Goal: Information Seeking & Learning: Learn about a topic

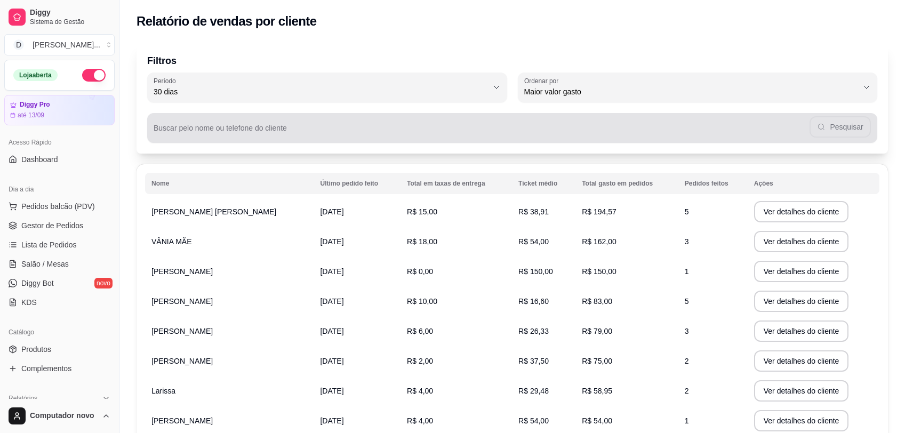
select select "30"
select select "HIGHEST_TOTAL_SPENT_WITH_ORDERS"
click at [303, 127] on input "Buscar pelo nome ou telefone do cliente" at bounding box center [482, 132] width 656 height 11
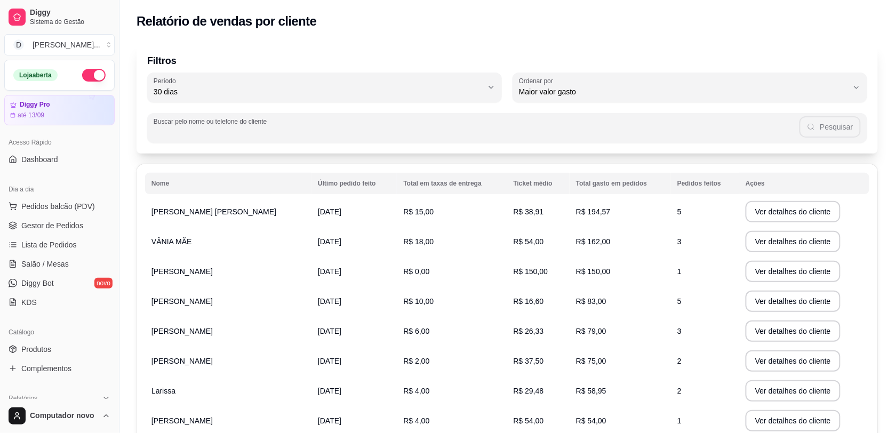
scroll to position [267, 0]
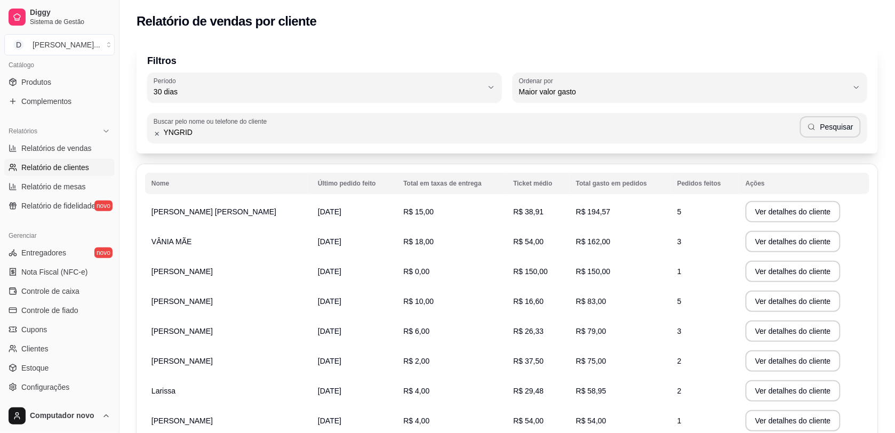
type input "YNGRID"
click at [833, 131] on button "Pesquisar" at bounding box center [830, 126] width 61 height 21
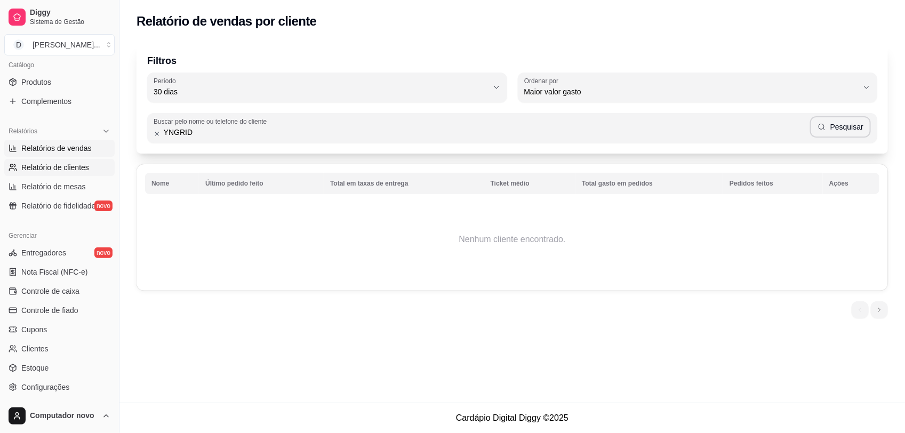
click at [67, 151] on span "Relatórios de vendas" at bounding box center [56, 148] width 70 height 11
select select "ALL"
select select "0"
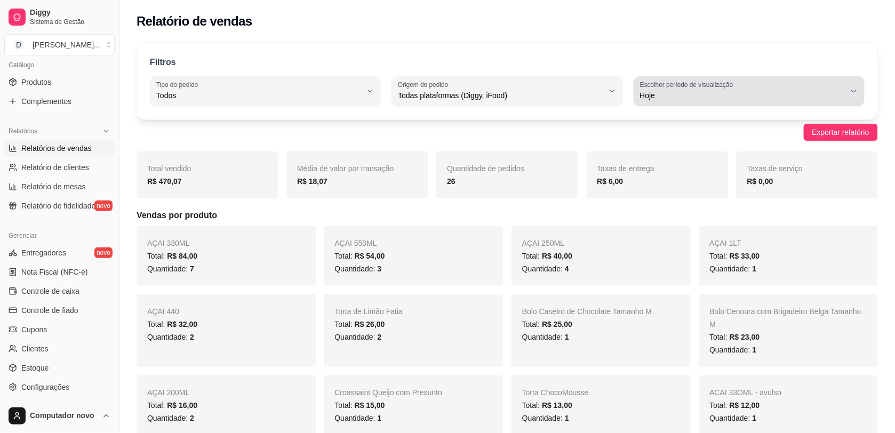
click at [852, 92] on icon "button" at bounding box center [854, 91] width 9 height 9
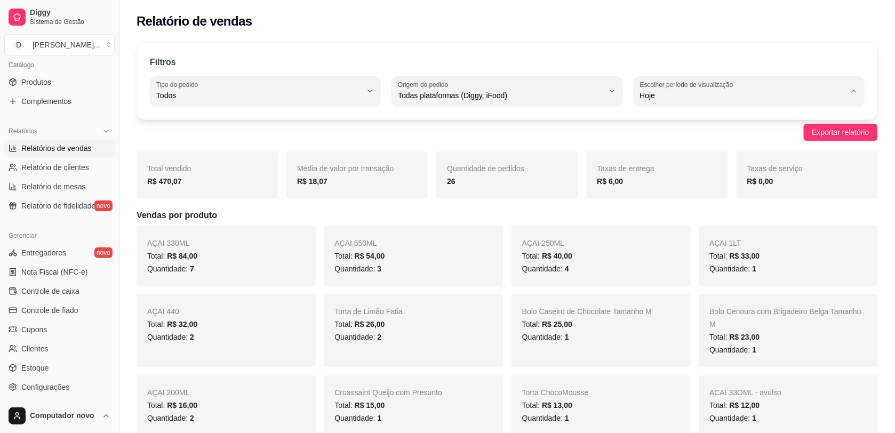
click at [652, 229] on span "Customizado" at bounding box center [743, 225] width 195 height 10
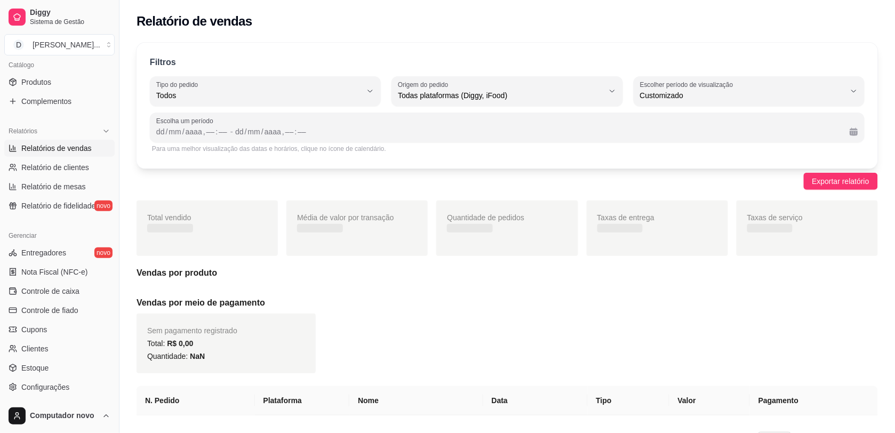
type input "-1"
select select "-1"
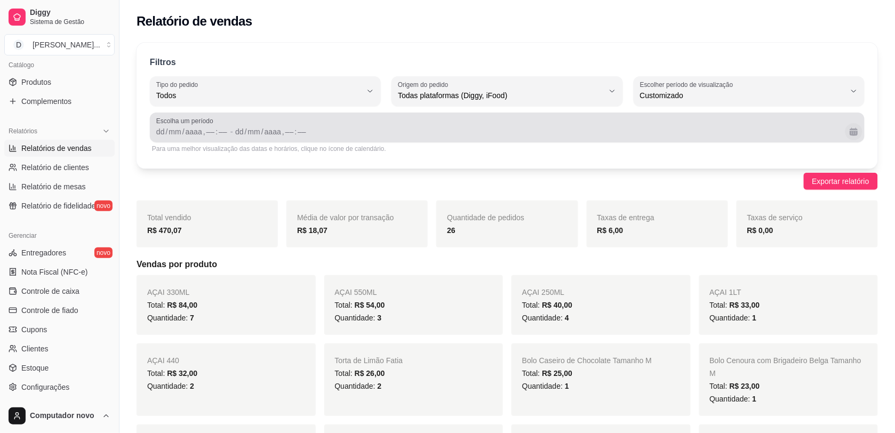
click at [857, 131] on button "Calendário" at bounding box center [853, 131] width 17 height 17
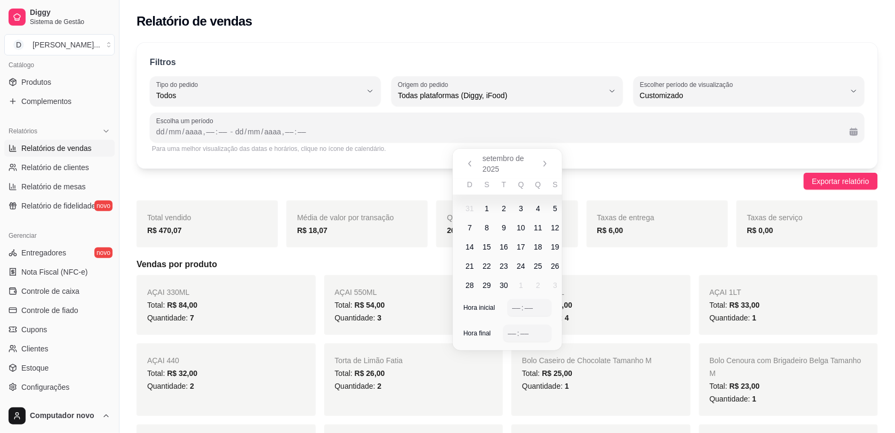
click at [486, 205] on span "1" at bounding box center [487, 208] width 4 height 11
click at [534, 207] on span "4" at bounding box center [538, 208] width 17 height 17
click at [512, 302] on div "–– : ––" at bounding box center [529, 307] width 43 height 17
click at [510, 331] on div "––" at bounding box center [512, 333] width 11 height 11
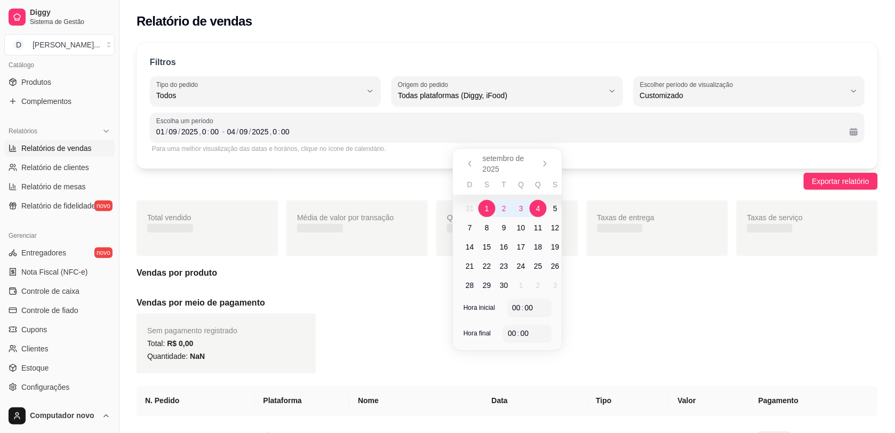
click at [676, 177] on div "Exportar relatório" at bounding box center [507, 181] width 741 height 17
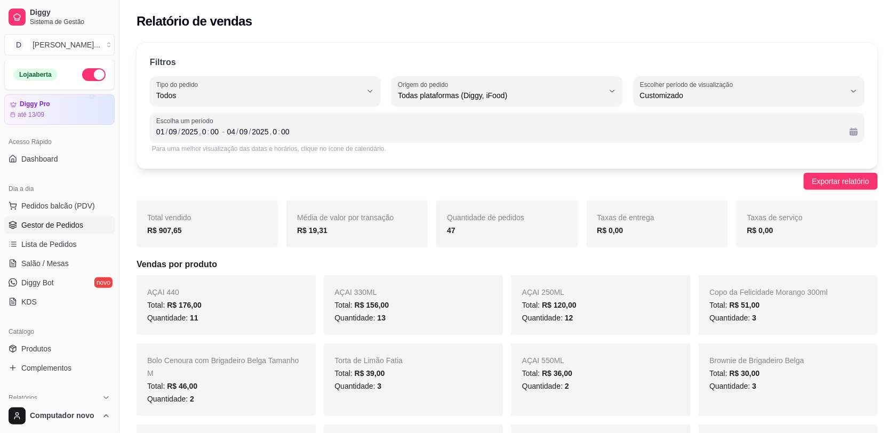
scroll to position [0, 0]
click at [62, 228] on span "Gestor de Pedidos" at bounding box center [52, 225] width 62 height 11
